Goal: Book appointment/travel/reservation

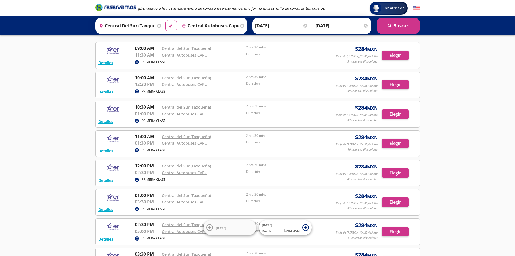
scroll to position [8, 0]
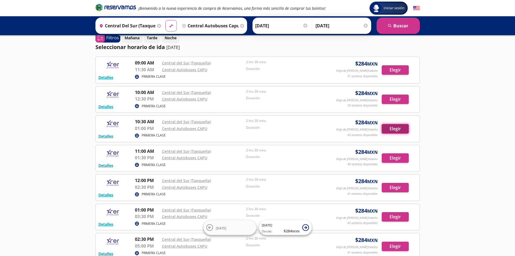
click at [395, 130] on button "Elegir" at bounding box center [395, 128] width 27 height 9
